Goal: Find specific page/section: Find specific page/section

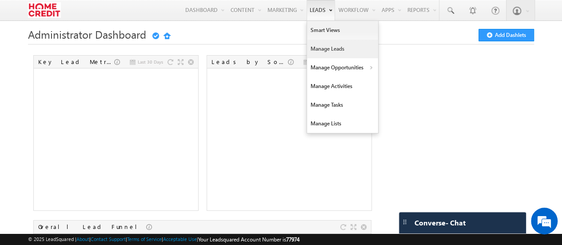
click at [324, 42] on link "Manage Leads" at bounding box center [342, 49] width 71 height 19
